Goal: Transaction & Acquisition: Purchase product/service

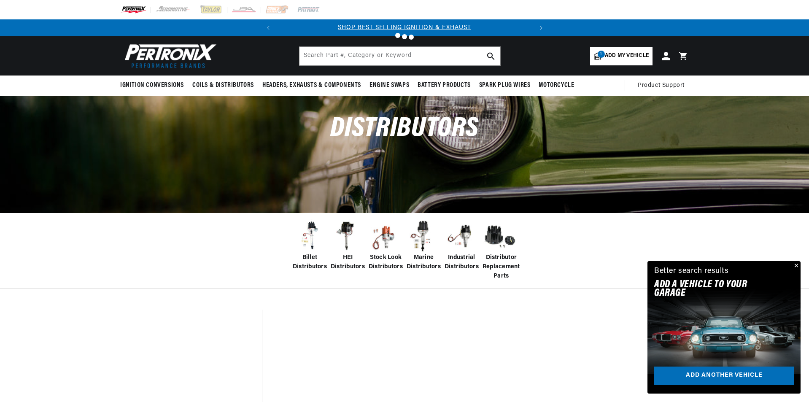
click at [172, 83] on div at bounding box center [404, 201] width 809 height 402
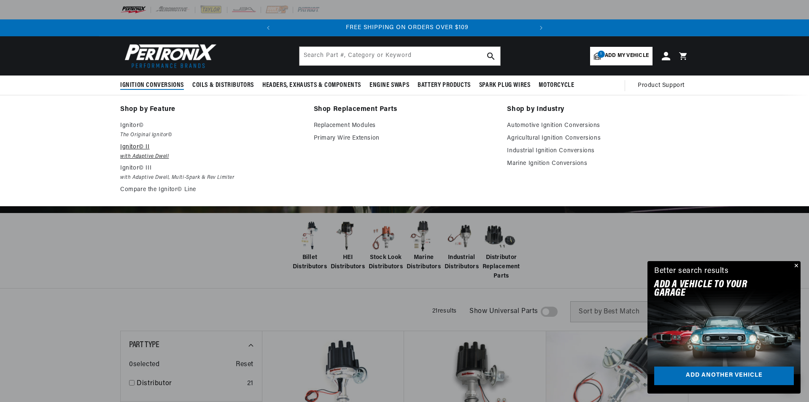
scroll to position [0, 256]
click at [551, 124] on link "Automotive Ignition Conversions" at bounding box center [598, 126] width 182 height 10
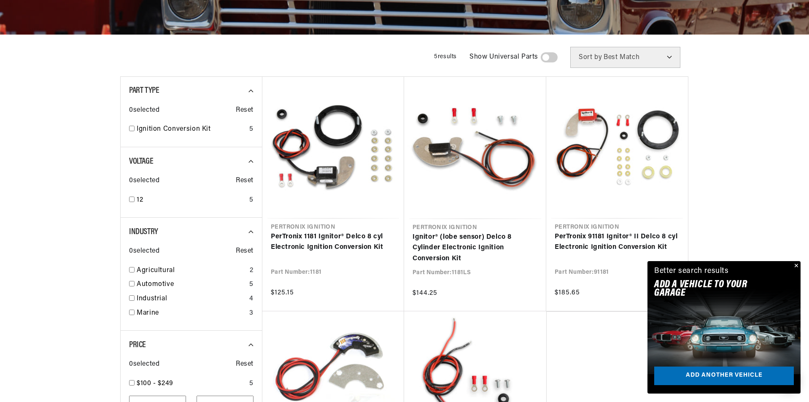
scroll to position [211, 0]
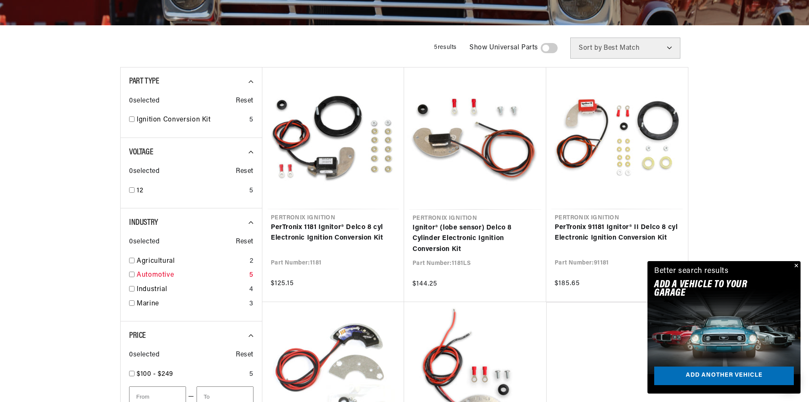
click at [140, 273] on link "Automotive" at bounding box center [191, 275] width 109 height 11
checkbox input "true"
